Goal: Transaction & Acquisition: Download file/media

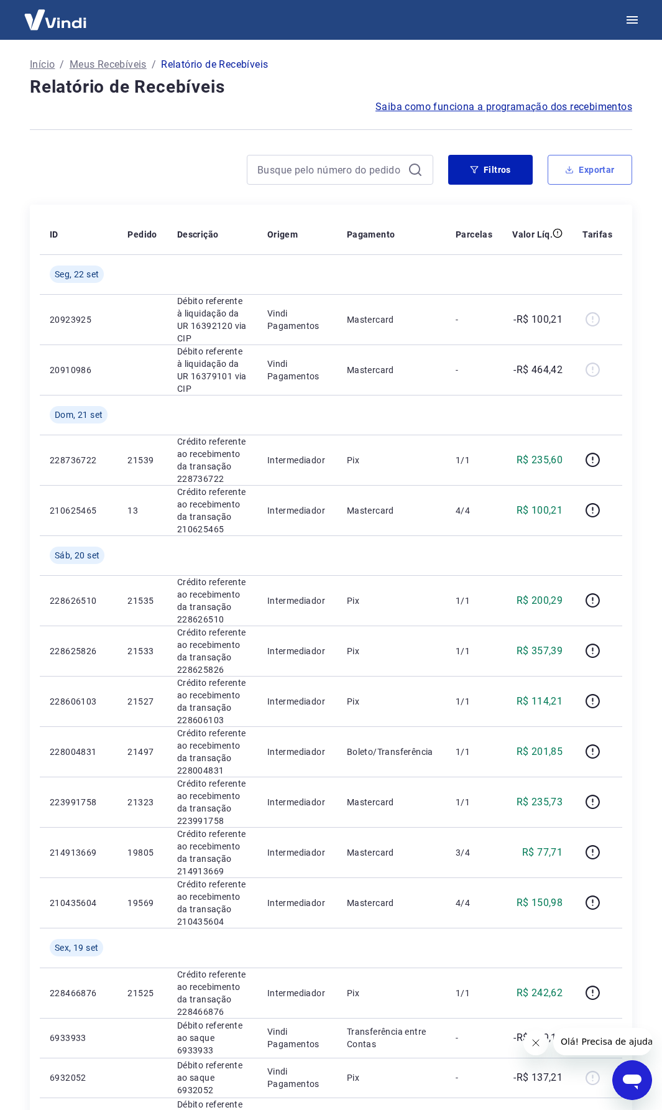
drag, startPoint x: 599, startPoint y: 178, endPoint x: 599, endPoint y: 198, distance: 19.3
click at [599, 181] on button "Exportar" at bounding box center [590, 170] width 85 height 30
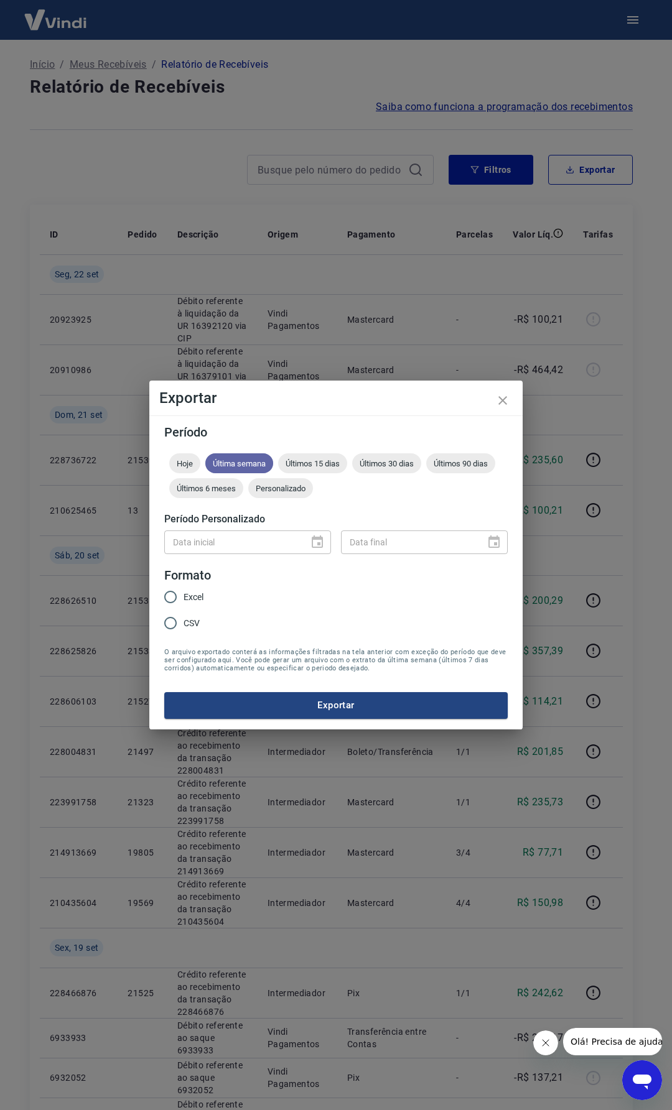
click at [242, 466] on span "Última semana" at bounding box center [239, 463] width 68 height 9
drag, startPoint x: 182, startPoint y: 458, endPoint x: 315, endPoint y: 511, distance: 142.8
click at [245, 484] on div "Hoje Última semana Últimos 15 dias Últimos 30 dias Últimos 90 dias Últimos 6 me…" at bounding box center [335, 478] width 343 height 50
click at [296, 491] on span "Personalizado" at bounding box center [280, 488] width 65 height 9
type input "DD/MM/YYYY"
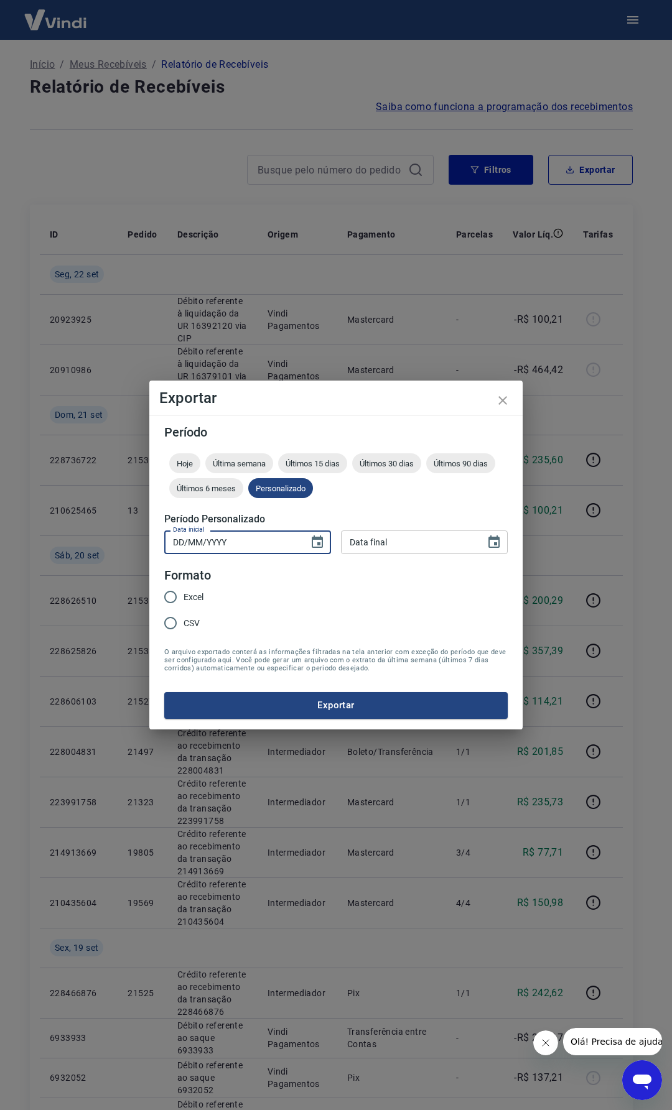
click at [288, 538] on input "DD/MM/YYYY" at bounding box center [232, 541] width 136 height 23
click at [298, 542] on input "DD/MM/YYYY" at bounding box center [232, 541] width 136 height 23
click at [318, 544] on icon "Choose date" at bounding box center [317, 541] width 11 height 12
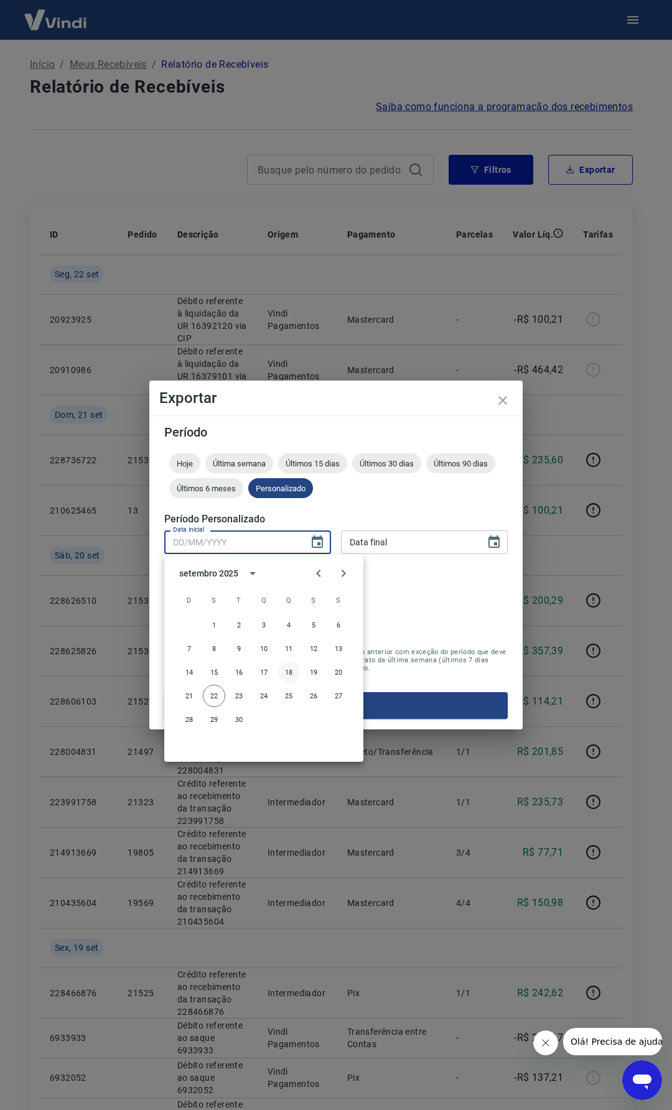
click at [288, 672] on button "18" at bounding box center [288, 672] width 22 height 22
type input "18/09/2025"
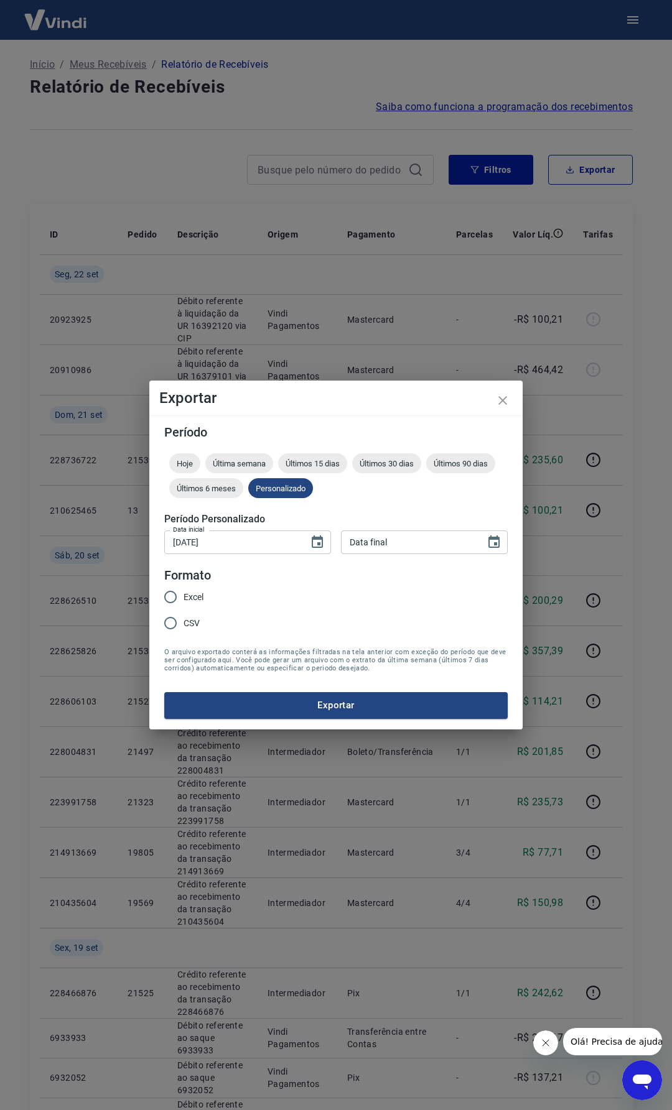
type input "DD/MM/YYYY"
drag, startPoint x: 413, startPoint y: 539, endPoint x: 416, endPoint y: 562, distance: 23.1
click at [413, 540] on input "DD/MM/YYYY" at bounding box center [409, 541] width 136 height 23
click at [471, 546] on input "DD/MM/YYYY" at bounding box center [409, 541] width 136 height 23
click at [508, 551] on div "Período Hoje Última semana Últimos 15 dias Últimos 30 dias Últimos 90 dias Últi…" at bounding box center [335, 571] width 373 height 313
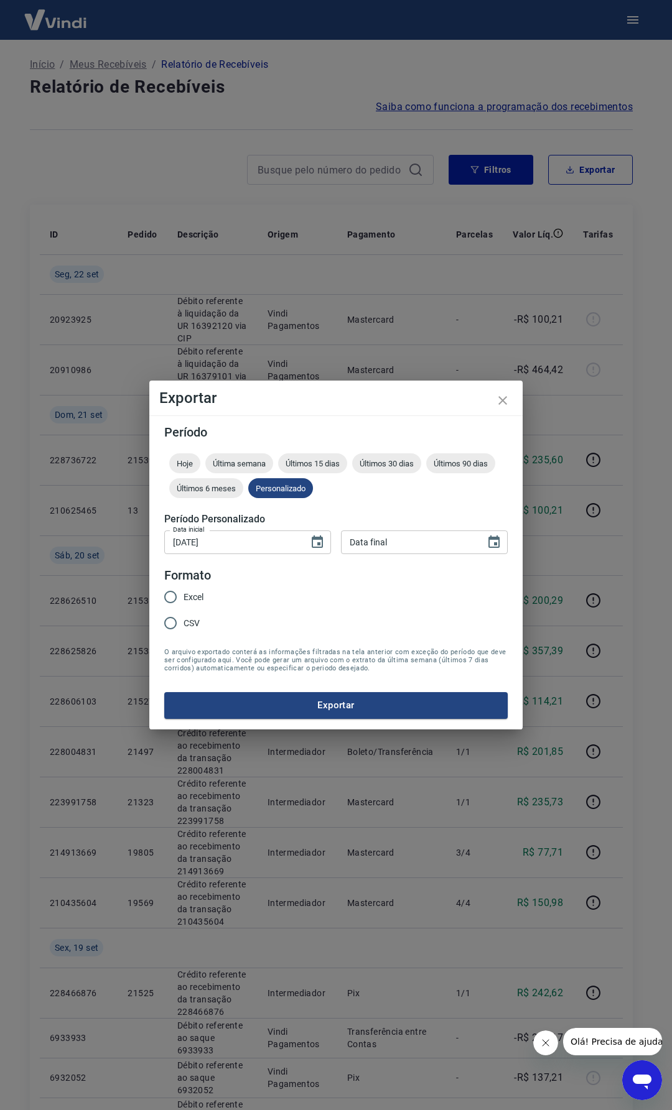
click at [504, 553] on div "Data final" at bounding box center [424, 541] width 167 height 23
type input "DD/MM/YYYY"
click at [492, 540] on icon "Choose date" at bounding box center [493, 541] width 11 height 12
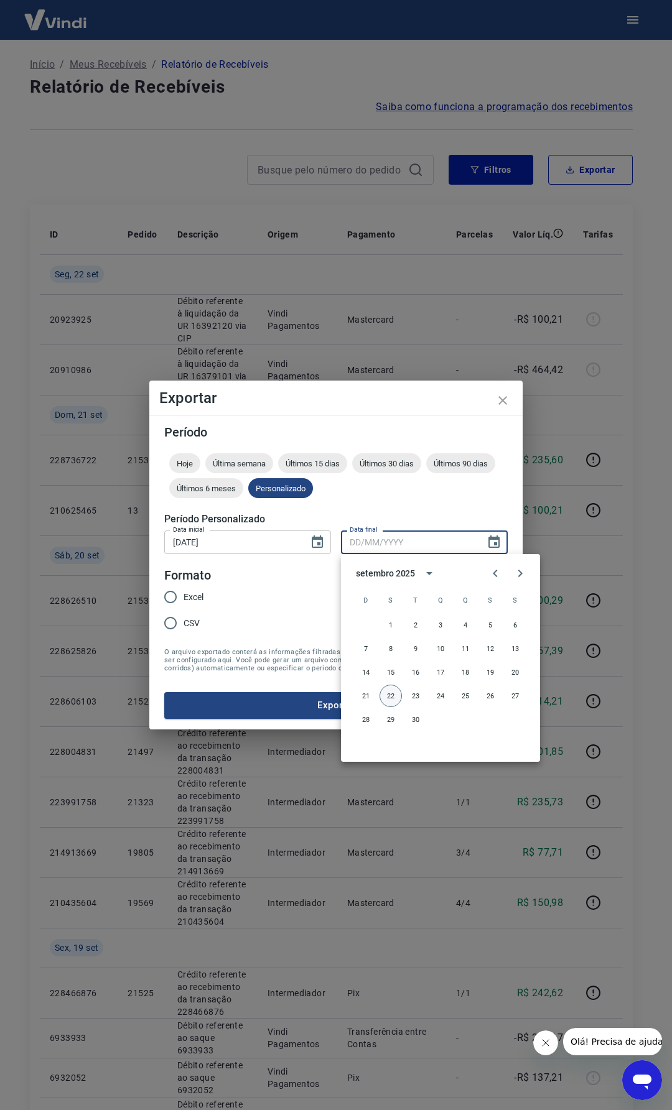
click at [387, 700] on button "22" at bounding box center [390, 696] width 22 height 22
type input "22/09/2025"
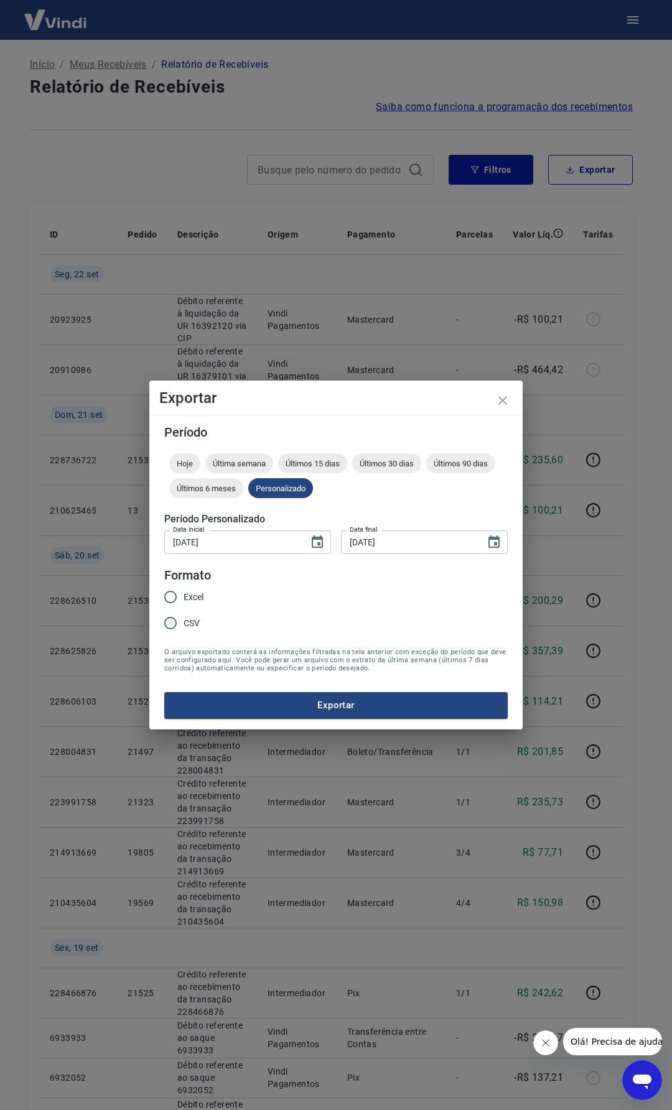
click at [175, 587] on input "Excel" at bounding box center [170, 597] width 26 height 26
radio input "true"
click at [251, 688] on form "Período Hoje Última semana Últimos 15 dias Últimos 30 dias Últimos 90 dias Últi…" at bounding box center [335, 572] width 343 height 292
click at [251, 695] on button "Exportar" at bounding box center [335, 705] width 343 height 26
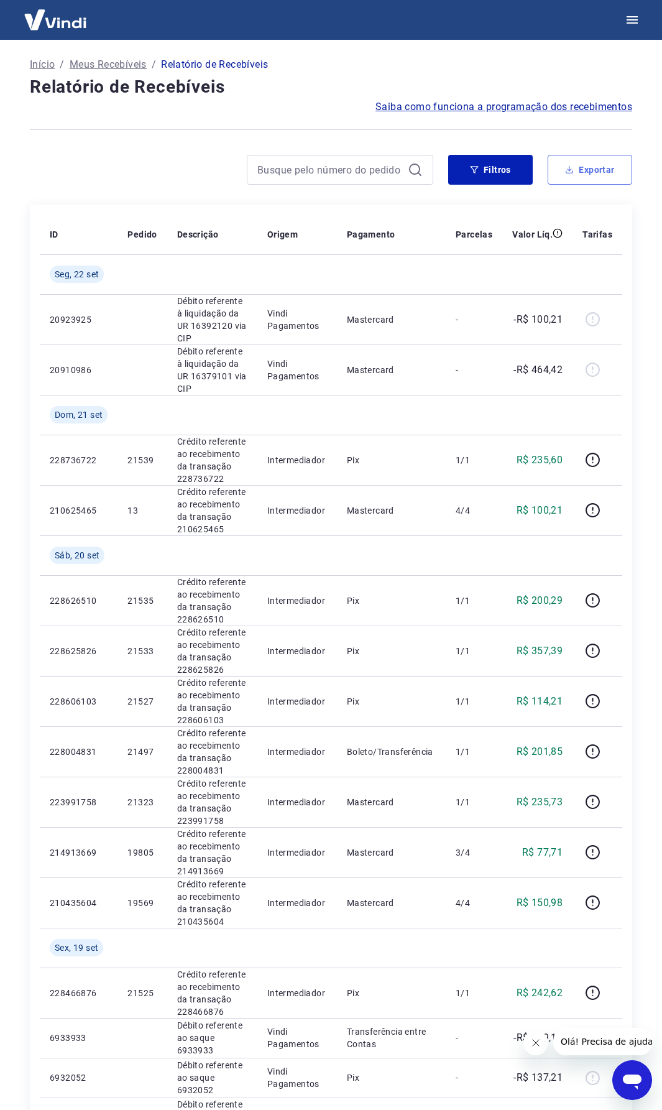
click at [600, 177] on button "Exportar" at bounding box center [590, 170] width 85 height 30
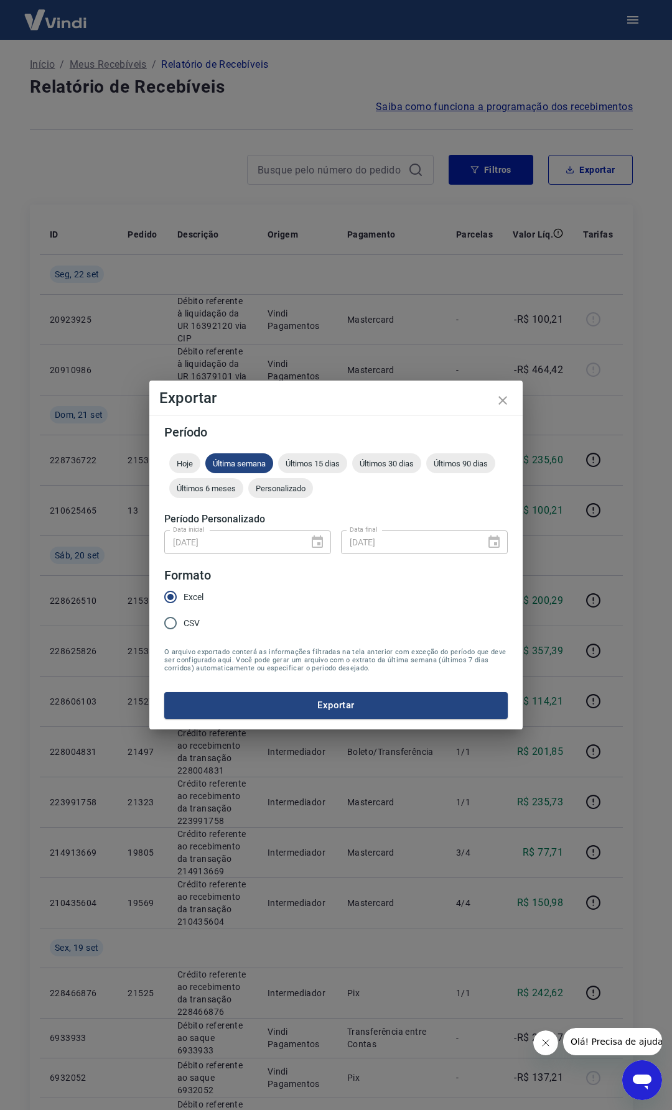
click at [295, 556] on form "Período Hoje Última semana Últimos 15 dias Últimos 30 dias Últimos 90 dias Últi…" at bounding box center [335, 572] width 343 height 292
click at [313, 547] on div "18/09/2025 Data inicial" at bounding box center [247, 541] width 167 height 23
click at [497, 402] on icon "close" at bounding box center [502, 400] width 15 height 15
